Goal: Information Seeking & Learning: Learn about a topic

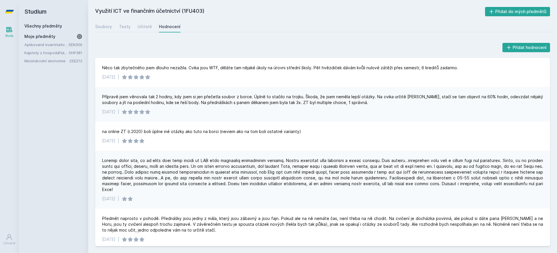
scroll to position [85, 0]
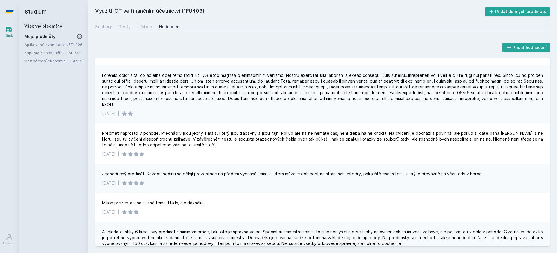
click at [10, 10] on icon at bounding box center [9, 11] width 9 height 3
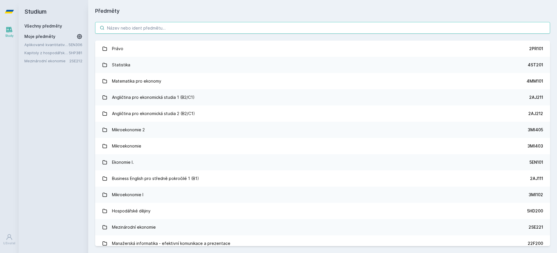
click at [177, 28] on input "search" at bounding box center [322, 28] width 455 height 12
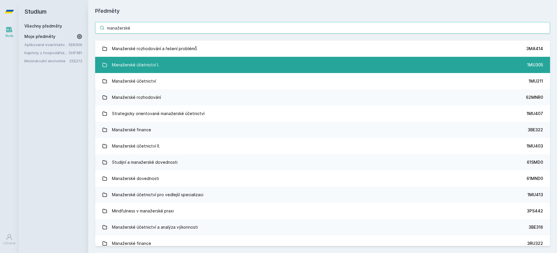
type input "manažerské"
click at [180, 68] on link "Manažerské účetnictví I. 1MU305" at bounding box center [322, 65] width 455 height 16
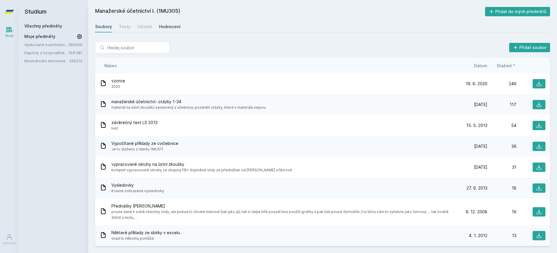
click at [168, 26] on div "Hodnocení" at bounding box center [169, 27] width 21 height 6
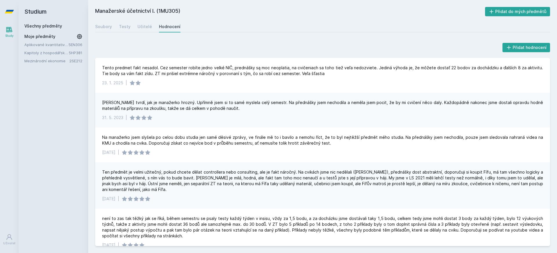
click at [150, 25] on div "Soubory Testy Učitelé Hodnocení" at bounding box center [322, 27] width 455 height 12
click at [147, 25] on div "Učitelé" at bounding box center [145, 27] width 15 height 6
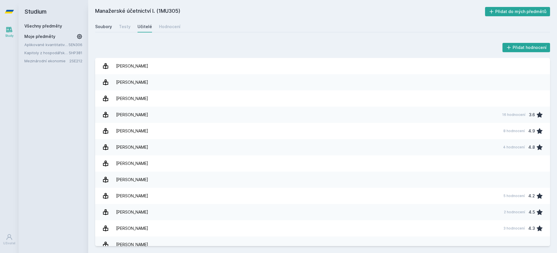
click at [111, 26] on div "Soubory" at bounding box center [103, 27] width 17 height 6
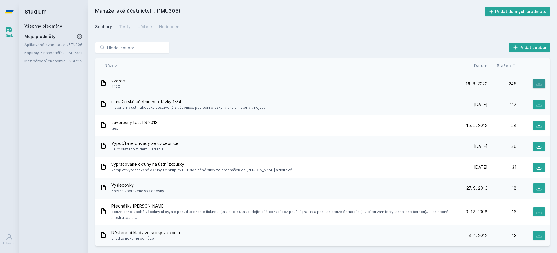
click at [536, 84] on icon at bounding box center [539, 84] width 6 height 6
